Goal: Transaction & Acquisition: Purchase product/service

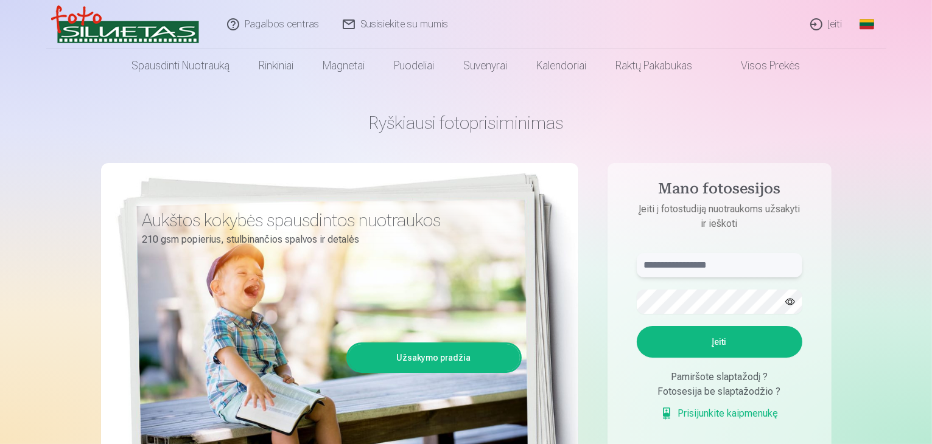
click at [664, 265] on input "text" at bounding box center [718, 265] width 165 height 24
type input "**********"
click at [791, 298] on button "button" at bounding box center [789, 301] width 23 height 23
click at [783, 332] on button "Įeiti" at bounding box center [718, 342] width 165 height 32
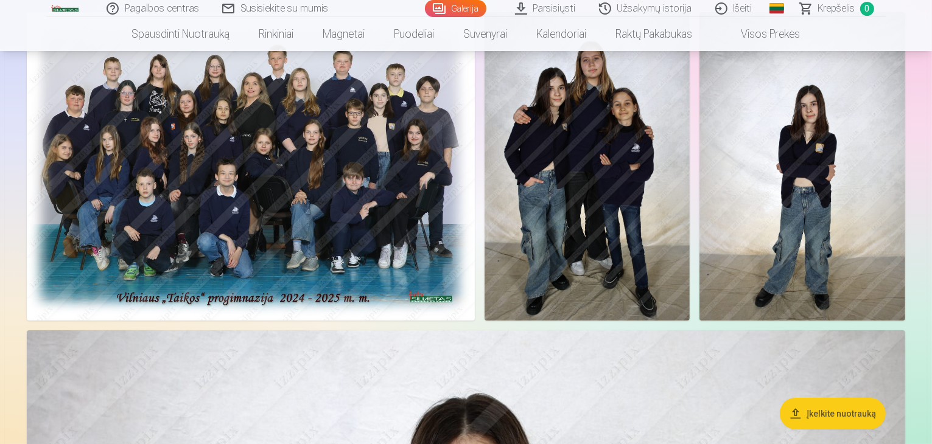
scroll to position [61, 0]
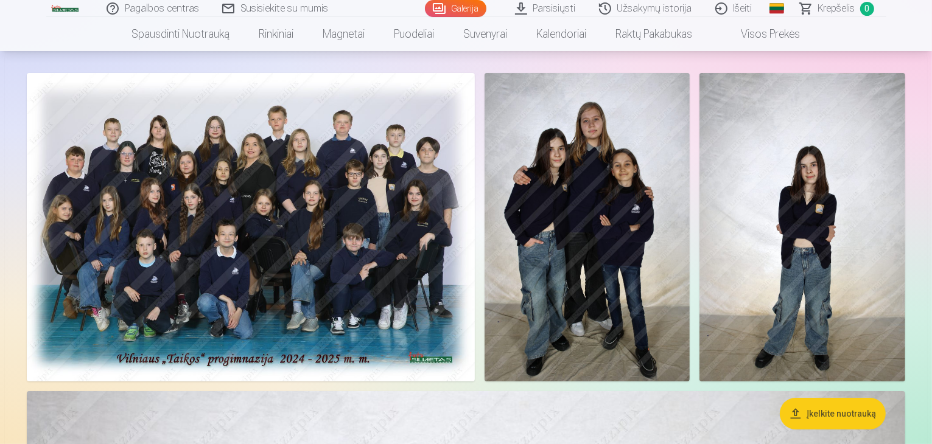
click at [472, 288] on img at bounding box center [251, 227] width 448 height 308
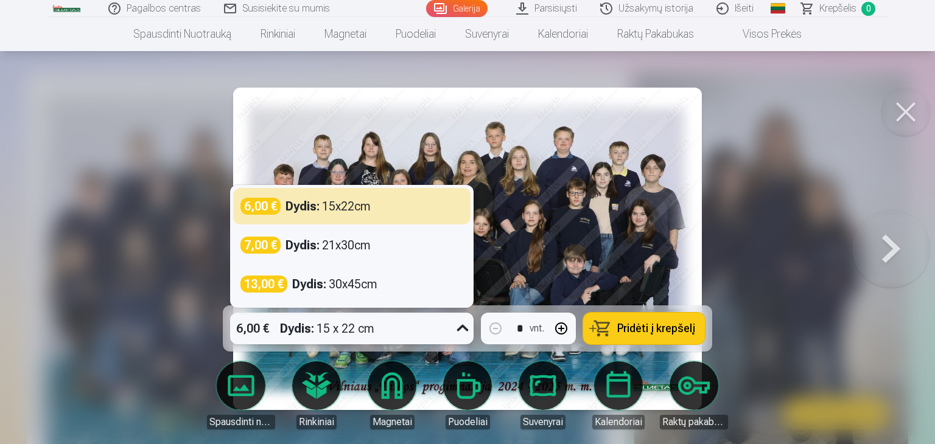
click at [392, 327] on div "6,00 € Dydis : 15 x 22 cm" at bounding box center [340, 329] width 220 height 32
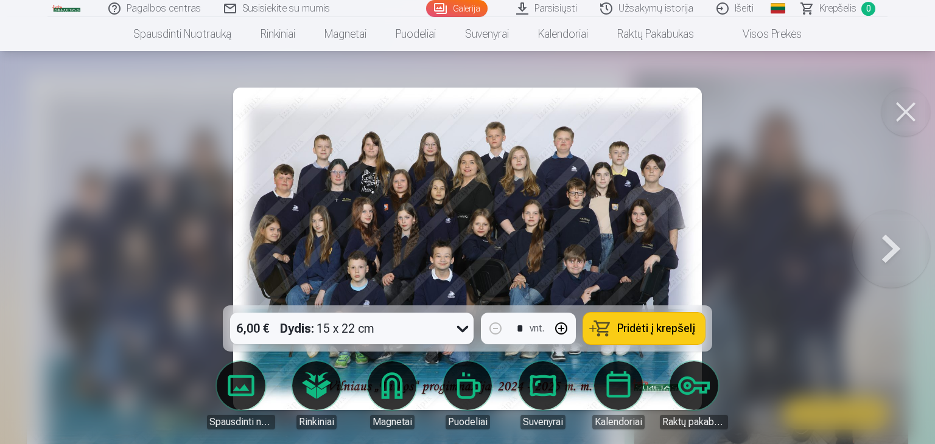
click at [211, 375] on link "Spausdinti nuotrauką" at bounding box center [241, 395] width 68 height 68
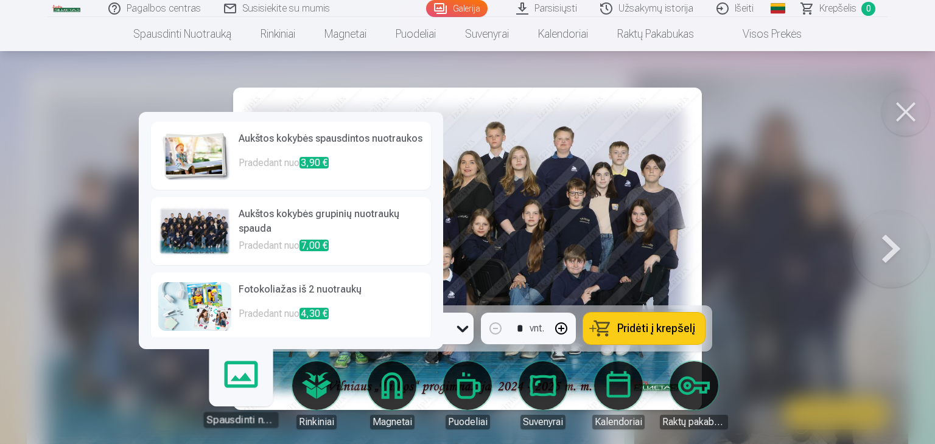
click at [82, 375] on div at bounding box center [467, 222] width 935 height 444
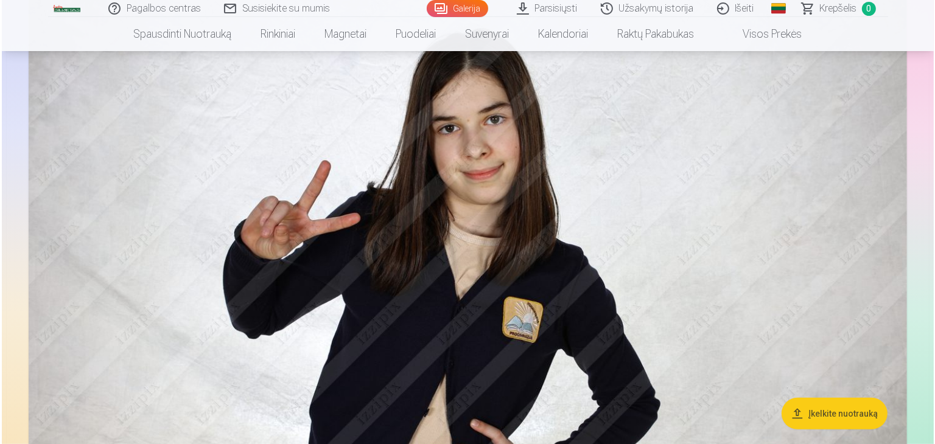
scroll to position [122, 0]
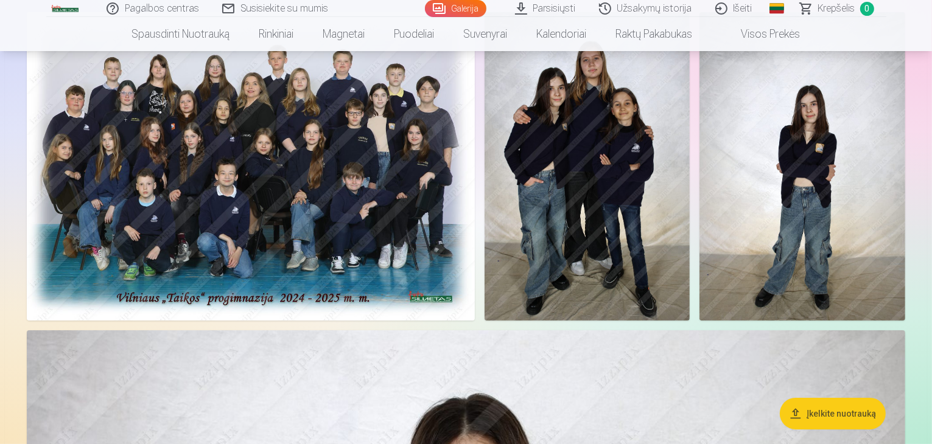
click at [690, 308] on img at bounding box center [587, 166] width 206 height 308
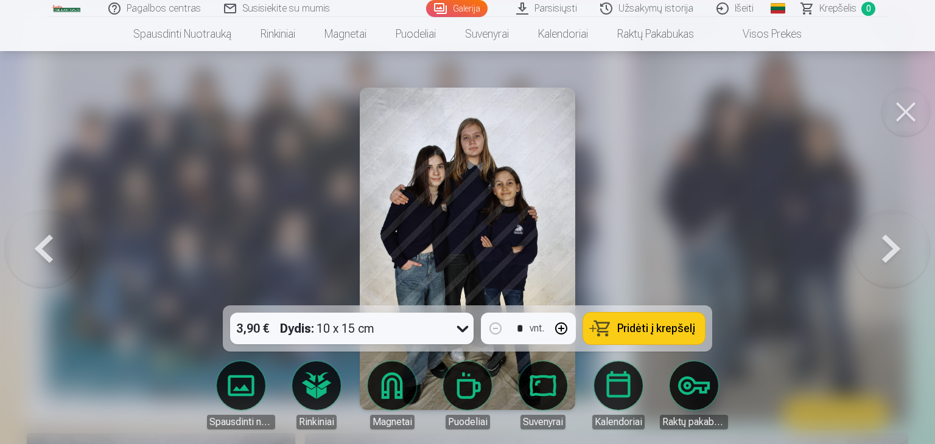
click at [435, 332] on div "3,90 € Dydis : 10 x 15 cm" at bounding box center [340, 329] width 220 height 32
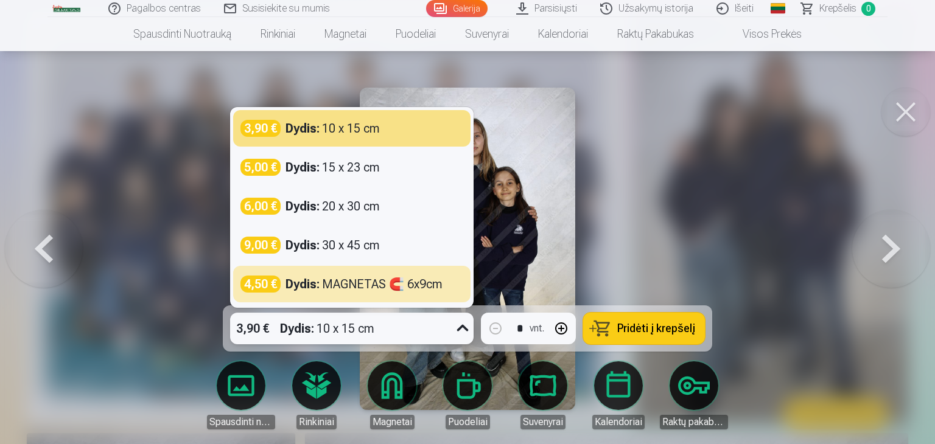
click at [730, 246] on div at bounding box center [467, 222] width 935 height 444
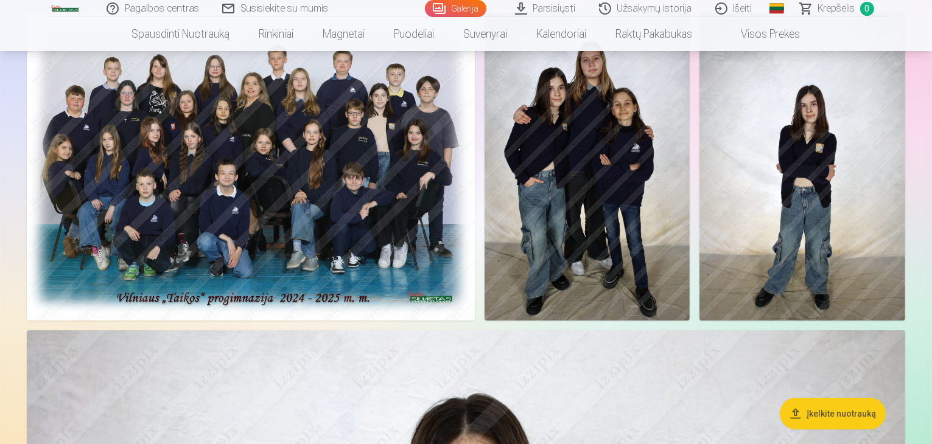
click at [690, 270] on img at bounding box center [587, 166] width 206 height 308
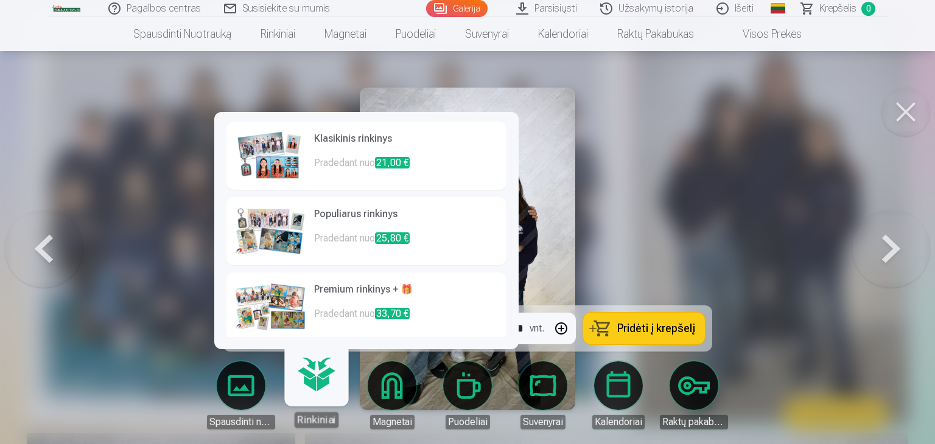
scroll to position [6, 0]
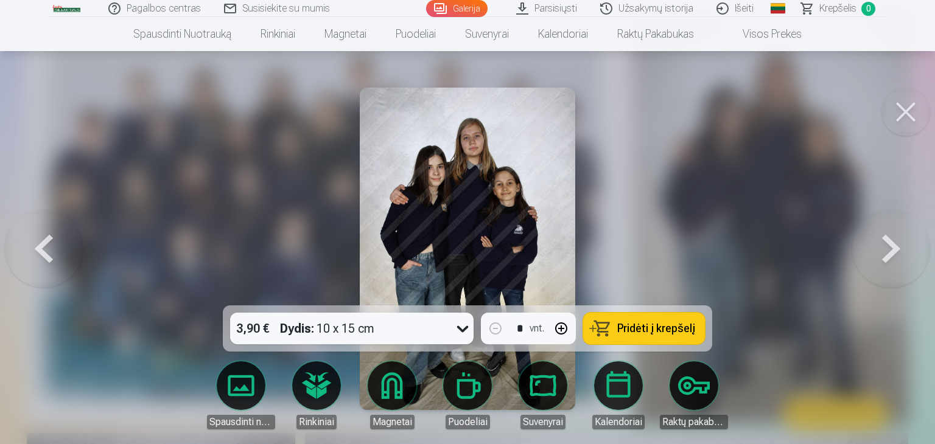
click at [733, 217] on div at bounding box center [467, 222] width 935 height 444
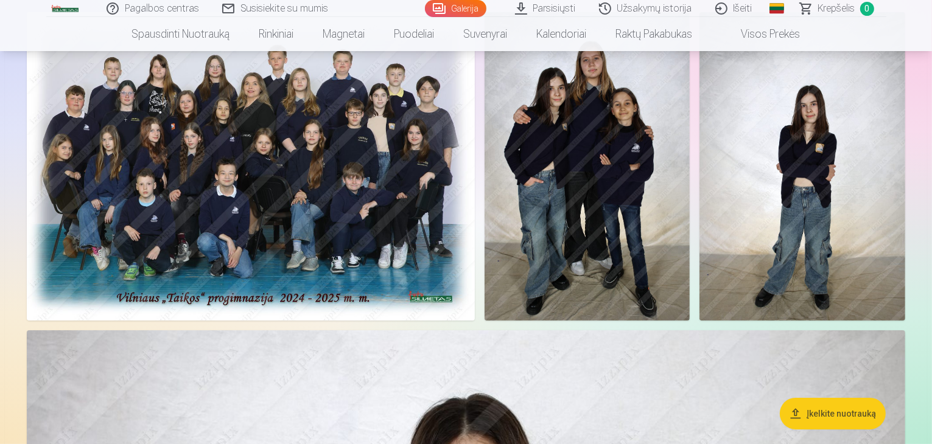
click at [428, 186] on img at bounding box center [251, 166] width 448 height 308
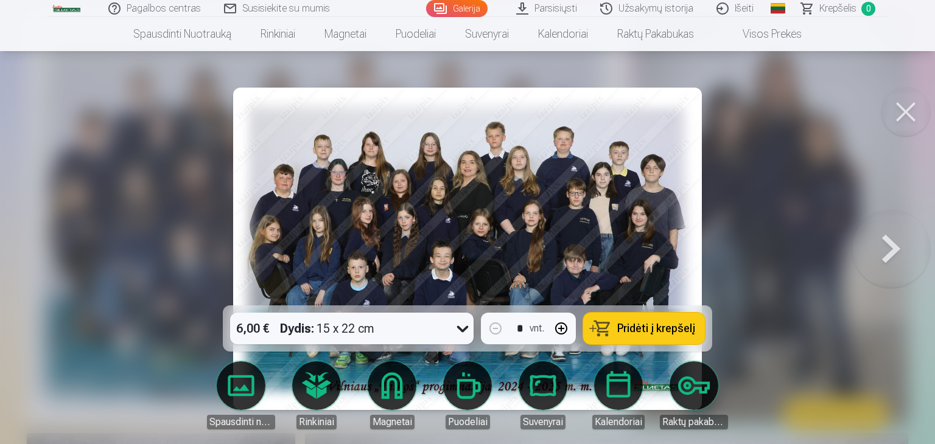
click at [623, 319] on button "Pridėti į krepšelį" at bounding box center [644, 329] width 122 height 32
click at [840, 9] on font "Krepšelis" at bounding box center [837, 8] width 37 height 12
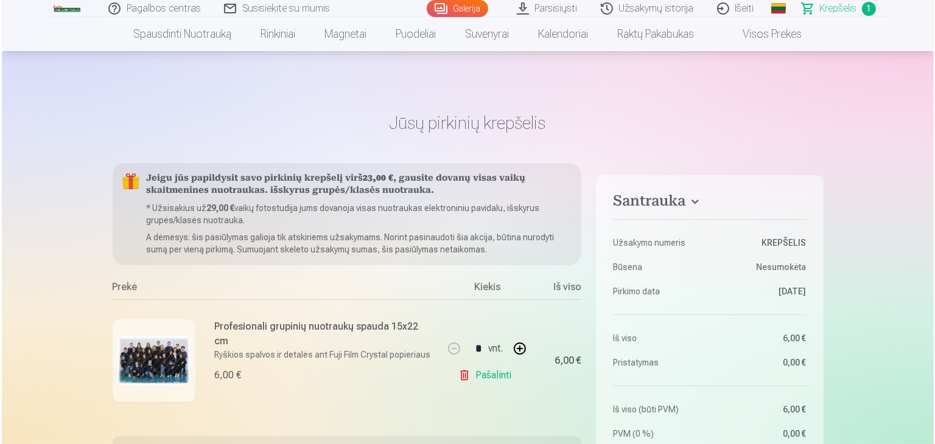
scroll to position [61, 0]
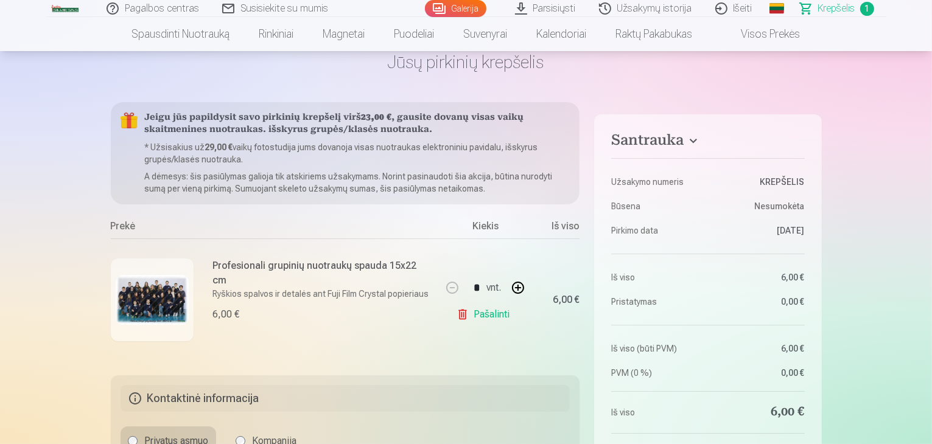
click at [329, 287] on div "Profesionali grupinių nuotraukų spauda 15x22 cm Ryškios spalvos ir detalės ant …" at bounding box center [323, 290] width 220 height 63
click at [187, 297] on img at bounding box center [152, 300] width 73 height 51
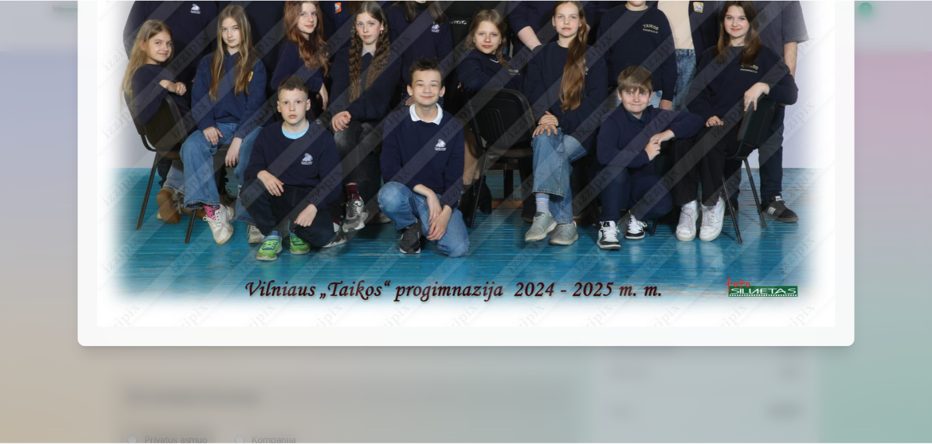
scroll to position [0, 0]
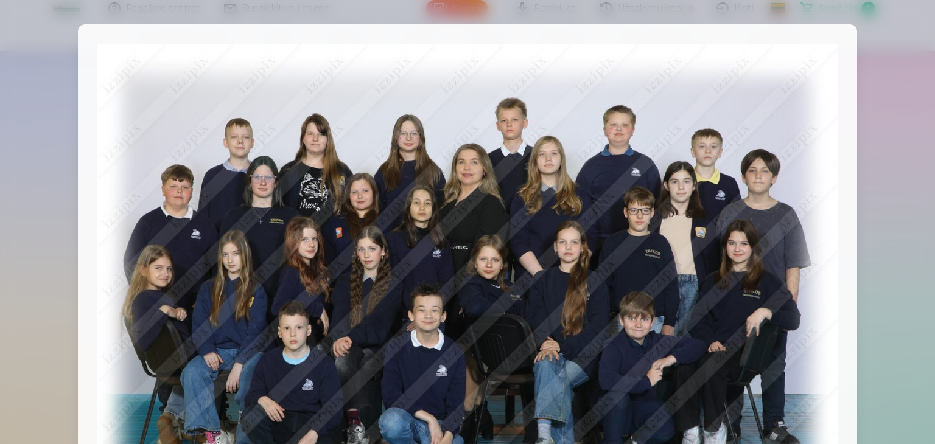
click at [881, 233] on div at bounding box center [467, 222] width 935 height 444
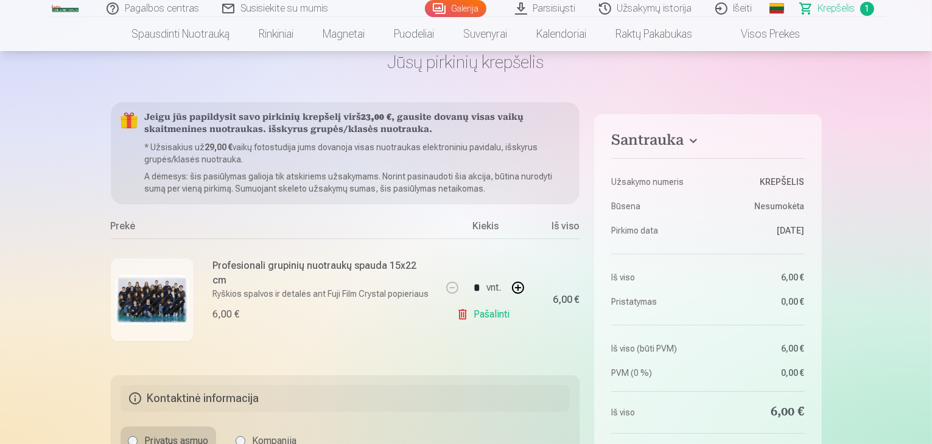
click at [448, 255] on div "* vnt. Pašalinti" at bounding box center [484, 300] width 91 height 122
click at [411, 268] on font "Profesionali grupinių nuotraukų spauda 15x22 cm" at bounding box center [315, 273] width 204 height 26
click at [371, 289] on font "Ryškios spalvos ir detalės ant Fuji Film Crystal popieriaus" at bounding box center [321, 294] width 216 height 10
click at [331, 268] on font "Profesionali grupinių nuotraukų spauda 15x22 cm" at bounding box center [315, 273] width 204 height 26
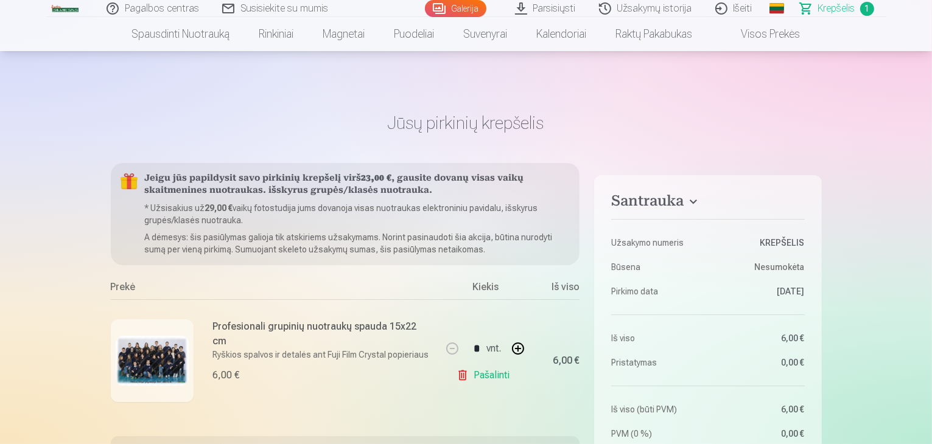
scroll to position [61, 0]
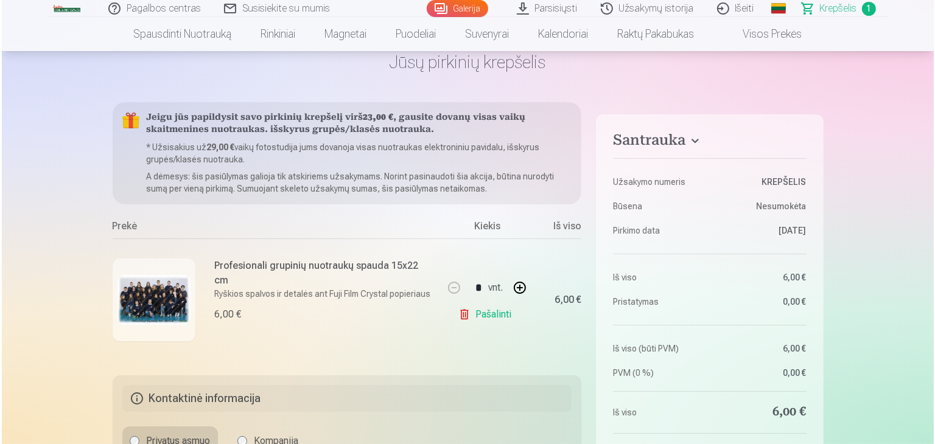
scroll to position [122, 0]
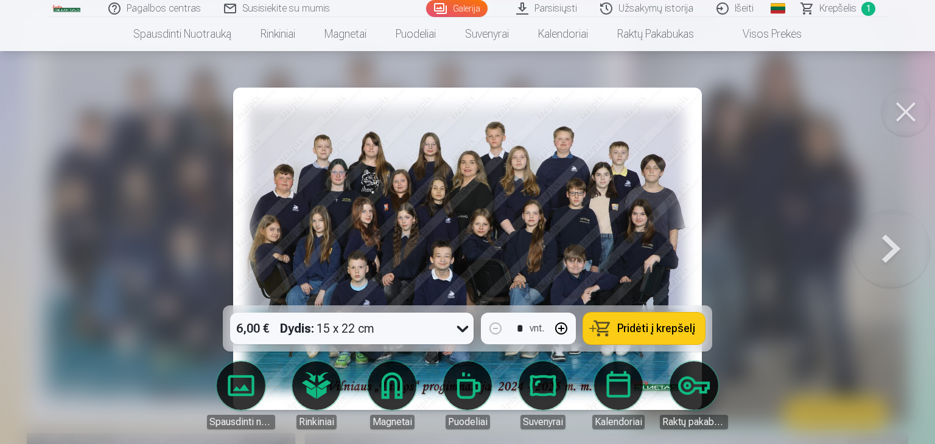
click at [834, 10] on font "Krepšelis" at bounding box center [837, 8] width 37 height 12
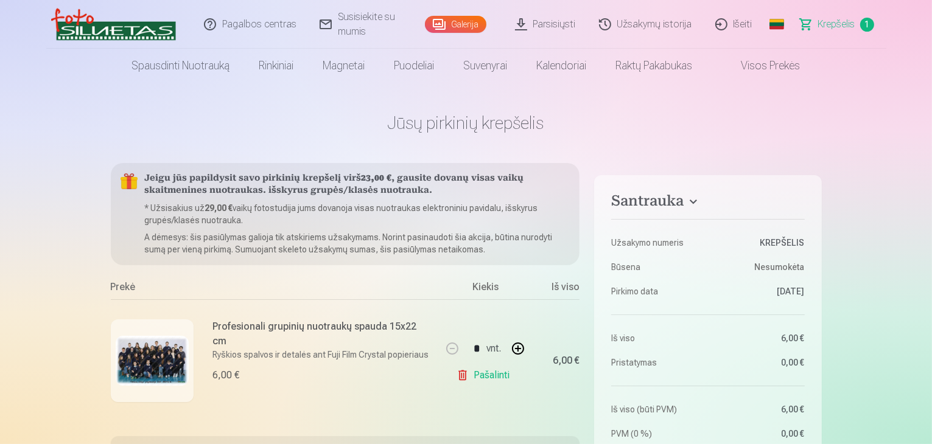
click at [485, 377] on font "Pašalinti" at bounding box center [491, 375] width 36 height 12
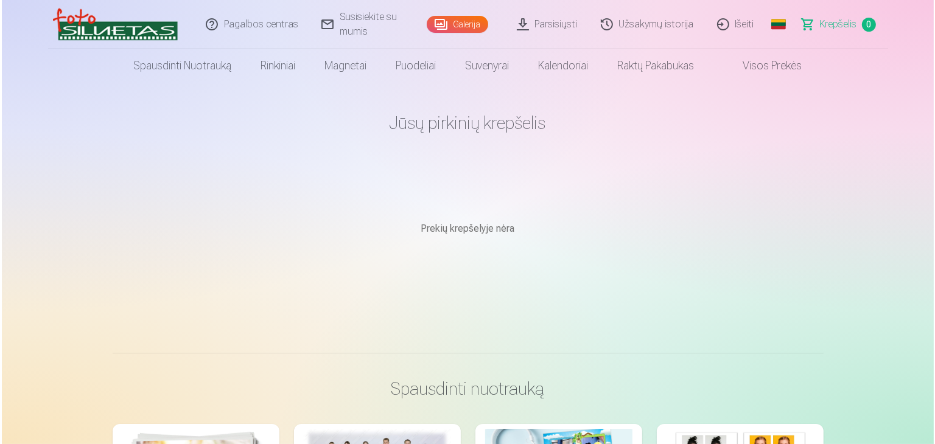
scroll to position [122, 0]
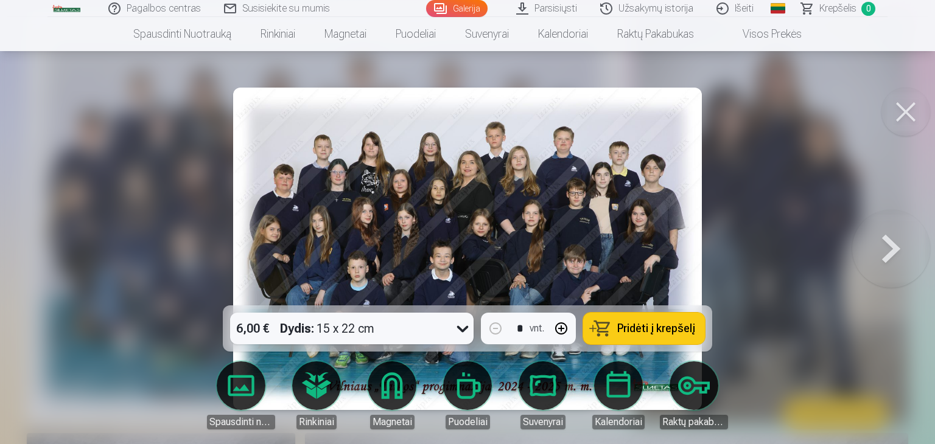
click at [917, 117] on button at bounding box center [905, 112] width 49 height 49
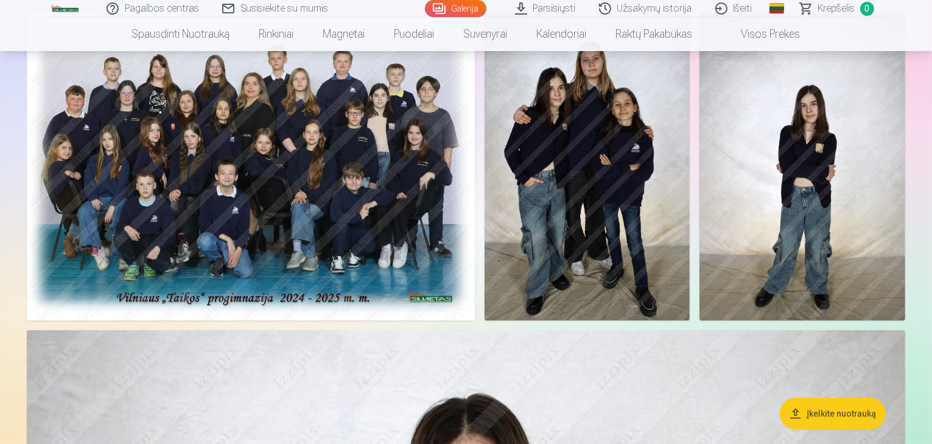
click at [383, 269] on img at bounding box center [251, 166] width 448 height 308
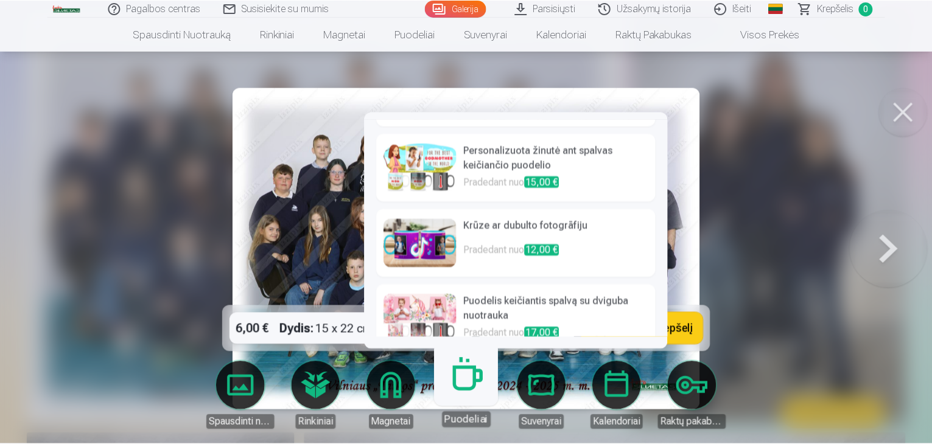
scroll to position [459, 0]
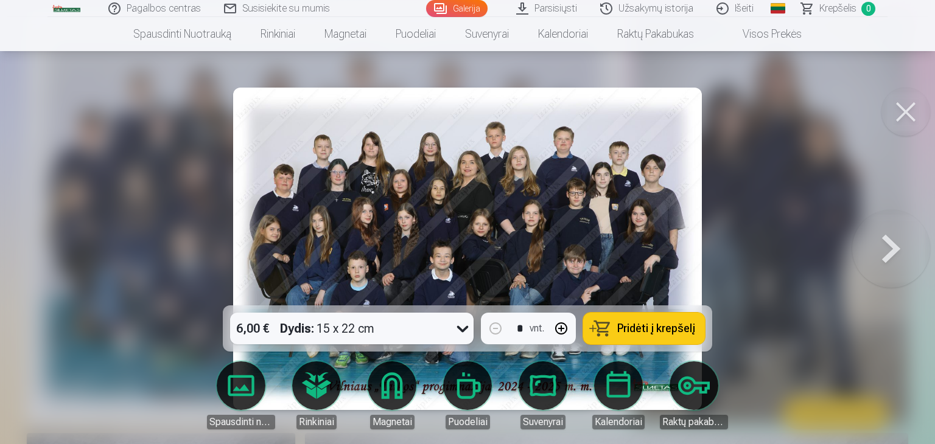
click at [903, 110] on button at bounding box center [905, 112] width 49 height 49
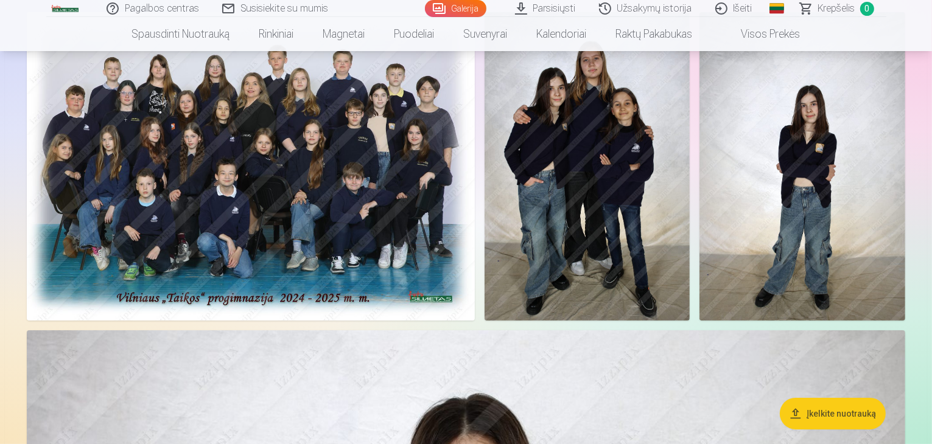
click at [226, 190] on img at bounding box center [251, 166] width 448 height 308
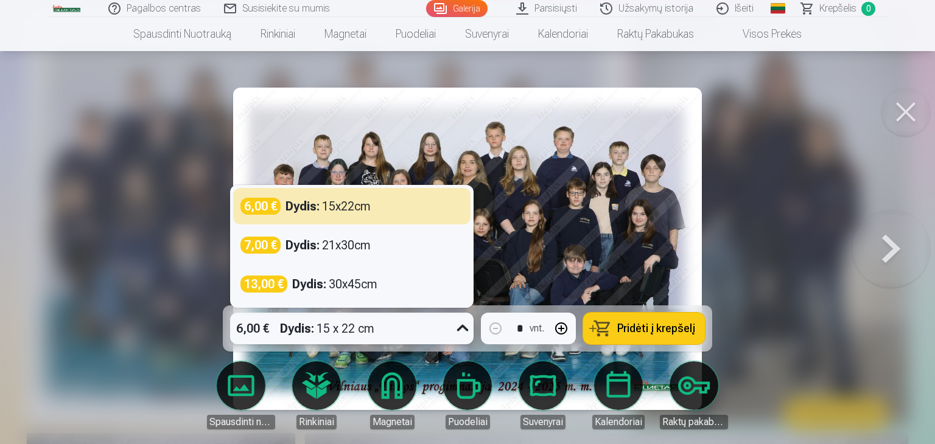
click at [419, 340] on div "6,00 € Dydis : 15 x 22 cm" at bounding box center [340, 329] width 220 height 32
click at [152, 256] on div at bounding box center [467, 222] width 935 height 444
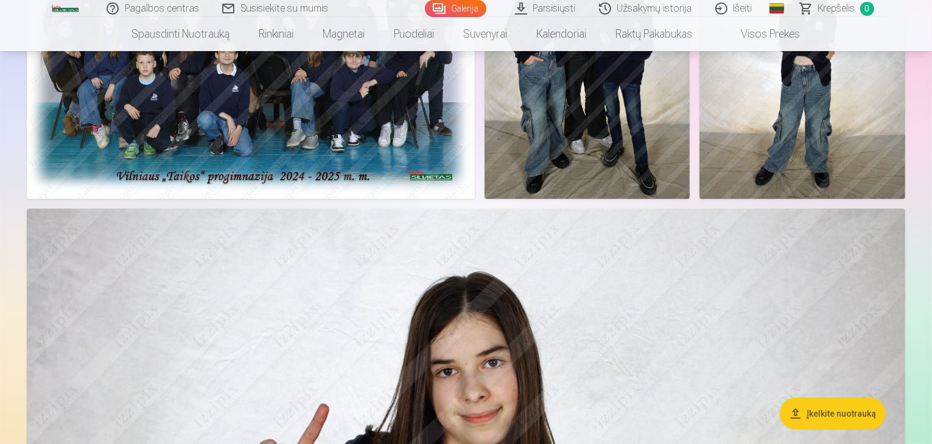
scroll to position [61, 0]
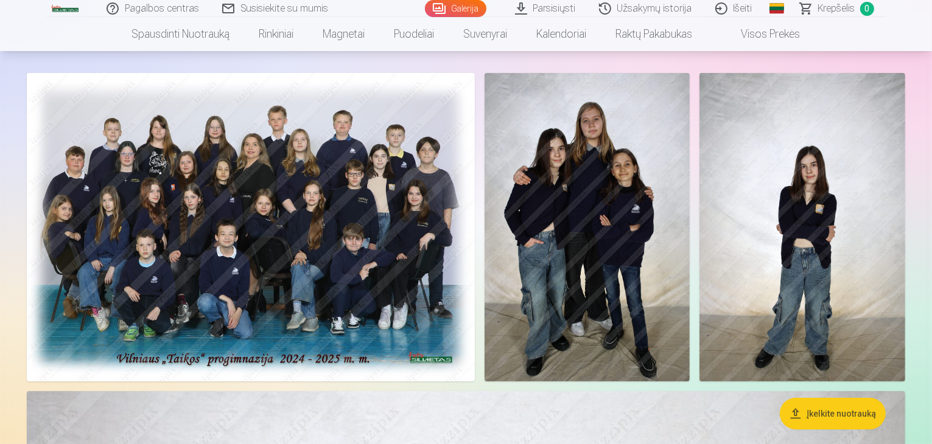
click at [475, 289] on img at bounding box center [251, 227] width 448 height 308
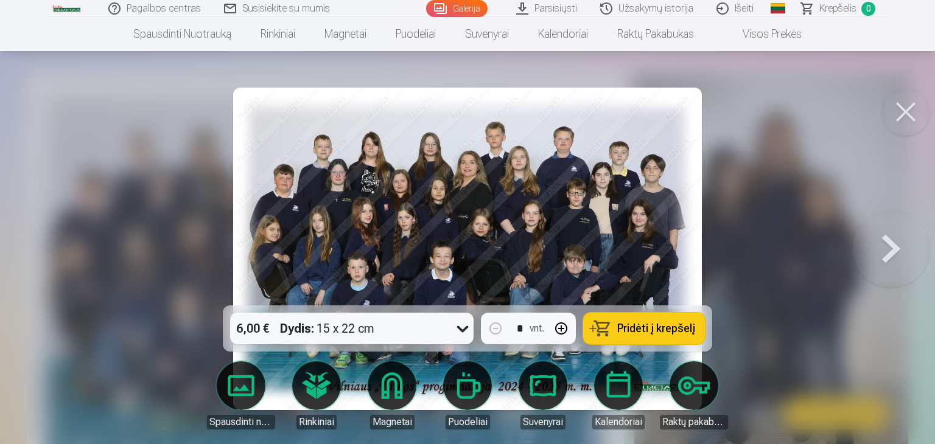
click at [918, 116] on button at bounding box center [905, 112] width 49 height 49
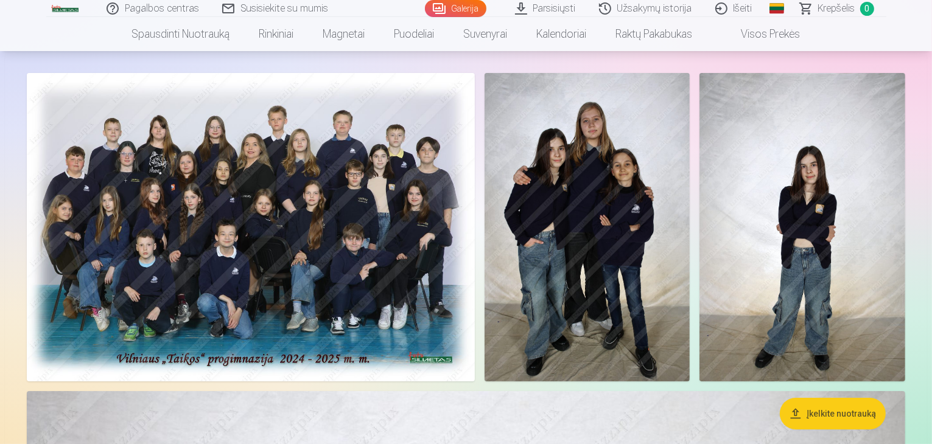
click at [776, 32] on font "Visos prekės" at bounding box center [770, 33] width 59 height 13
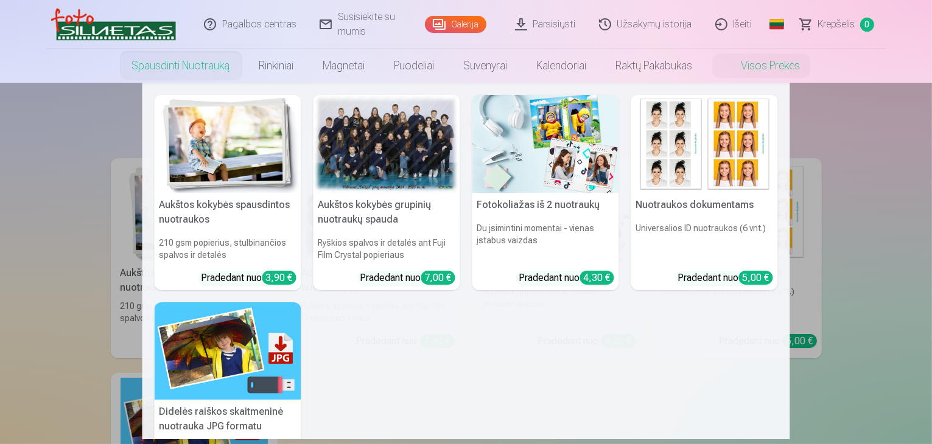
click at [180, 71] on font "Spausdinti nuotrauką" at bounding box center [181, 65] width 98 height 13
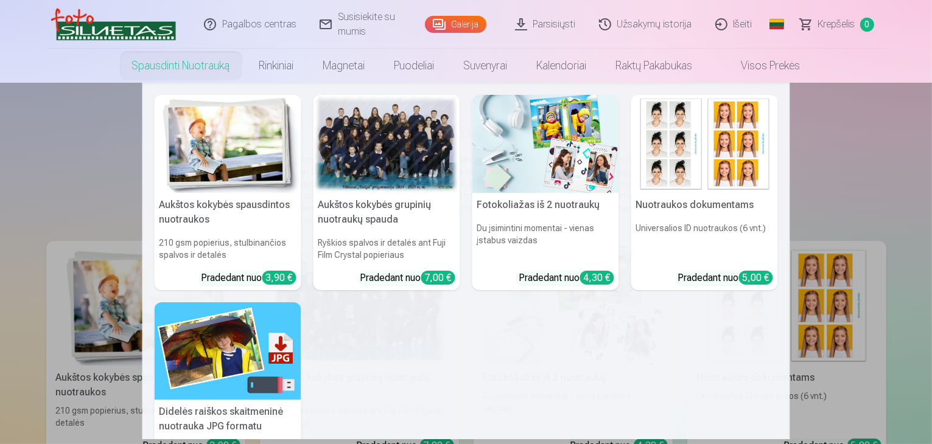
click at [160, 63] on font "Spausdinti nuotrauką" at bounding box center [181, 65] width 98 height 13
click at [153, 62] on font "Spausdinti nuotrauką" at bounding box center [181, 65] width 98 height 13
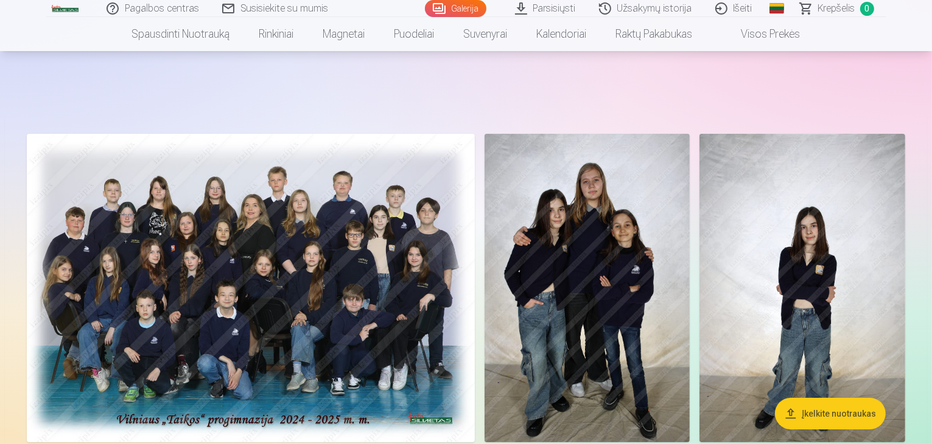
scroll to position [61, 0]
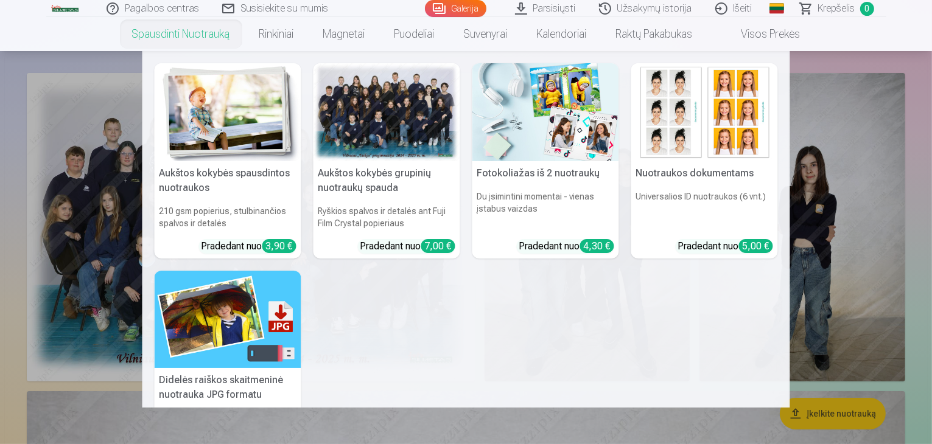
click at [158, 32] on font "Spausdinti nuotrauką" at bounding box center [181, 33] width 98 height 13
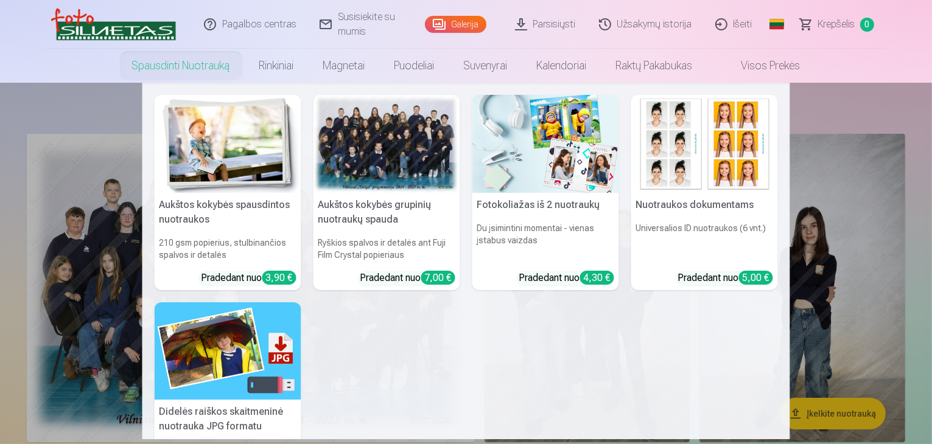
scroll to position [61, 0]
